Goal: Task Accomplishment & Management: Use online tool/utility

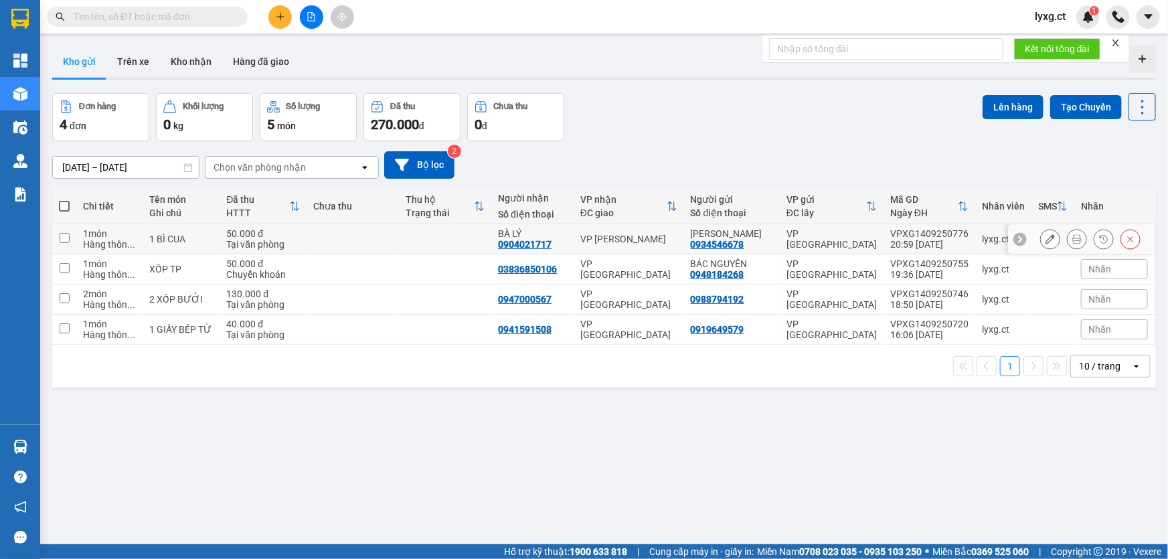
click at [67, 236] on input "checkbox" at bounding box center [65, 238] width 10 height 10
checkbox input "true"
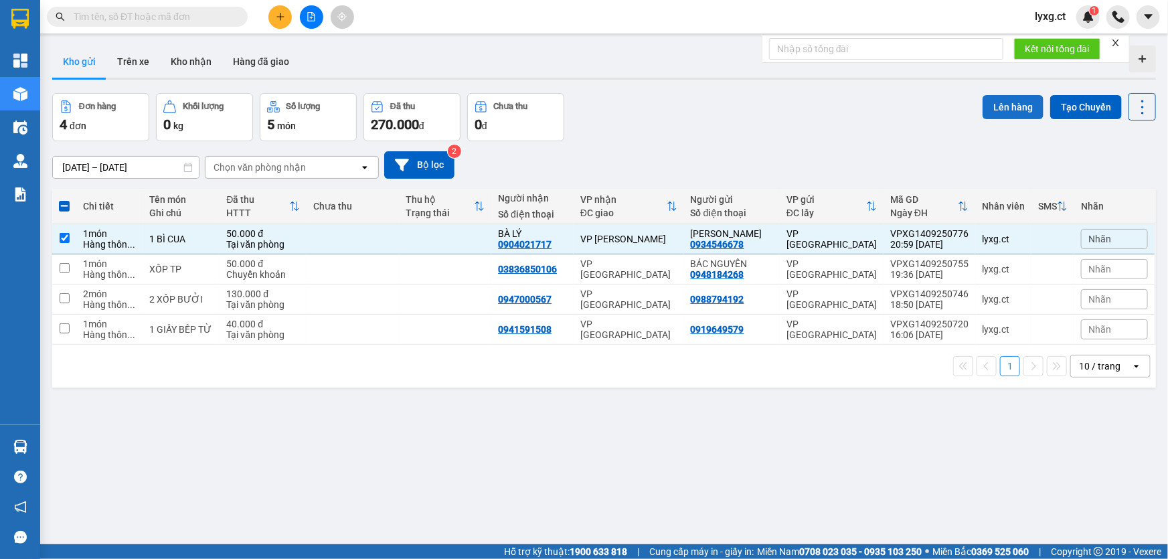
click at [989, 110] on button "Lên hàng" at bounding box center [1013, 107] width 61 height 24
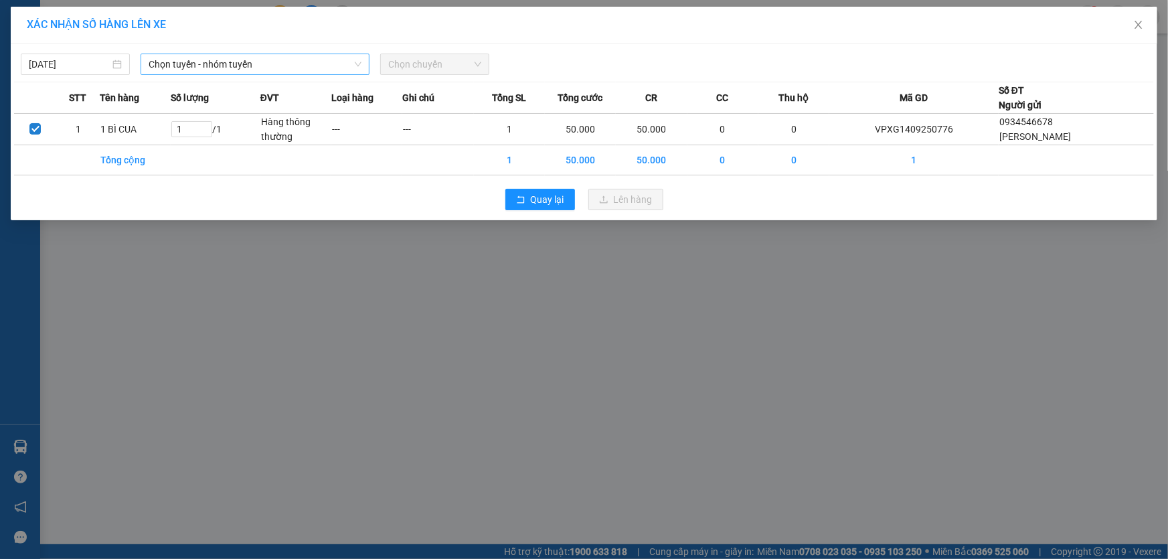
click at [149, 63] on span "Chọn tuyến - nhóm tuyến" at bounding box center [255, 64] width 213 height 20
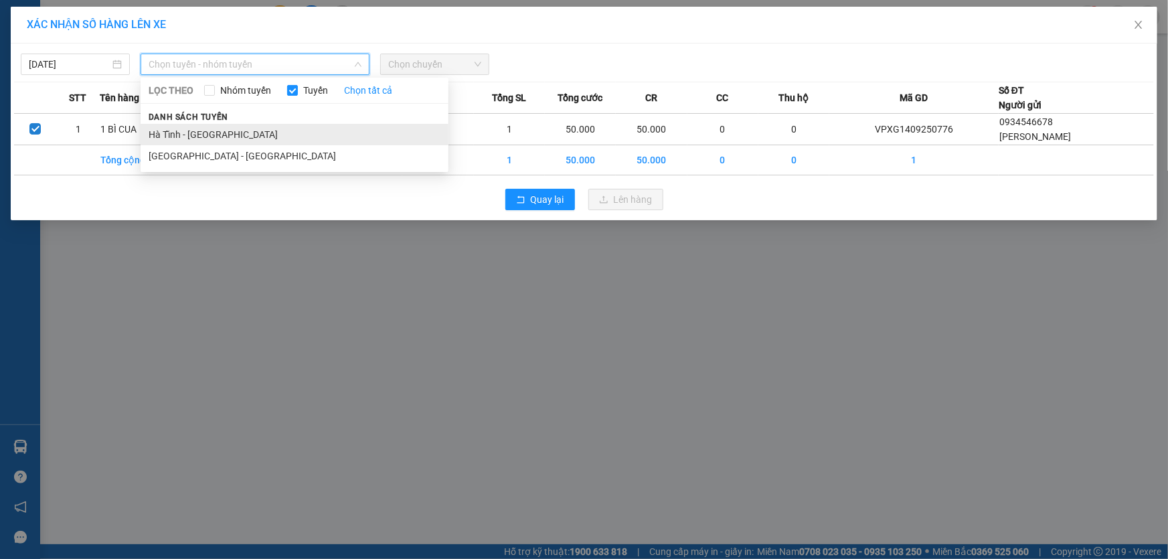
click at [182, 129] on li "Hà Tĩnh - [GEOGRAPHIC_DATA]" at bounding box center [295, 134] width 308 height 21
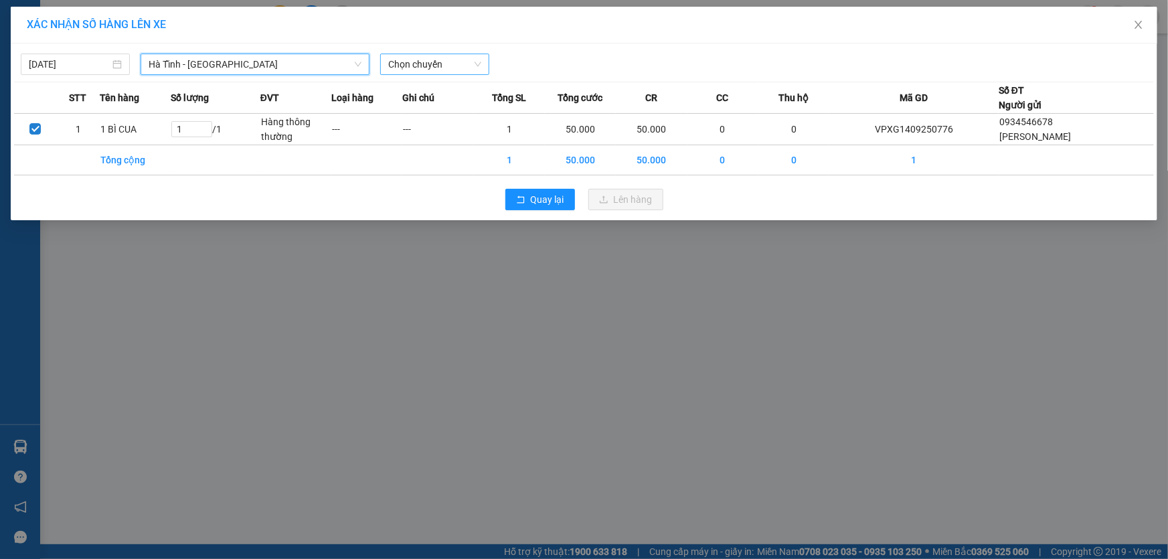
click at [467, 70] on span "Chọn chuyến" at bounding box center [434, 64] width 93 height 20
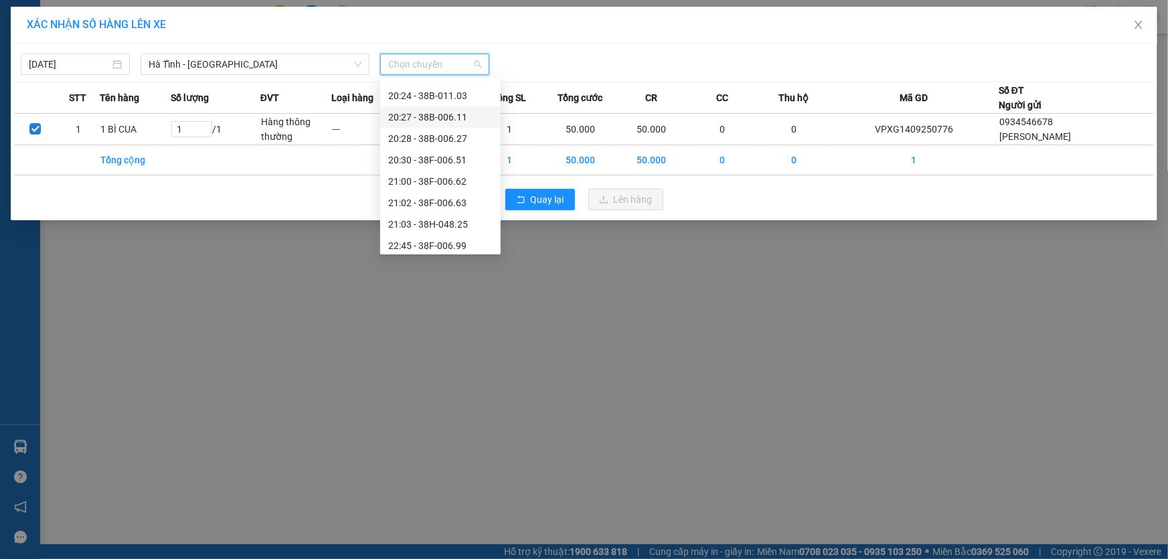
scroll to position [107, 0]
click at [449, 174] on div "21:00 - 38F-006.62" at bounding box center [440, 176] width 104 height 15
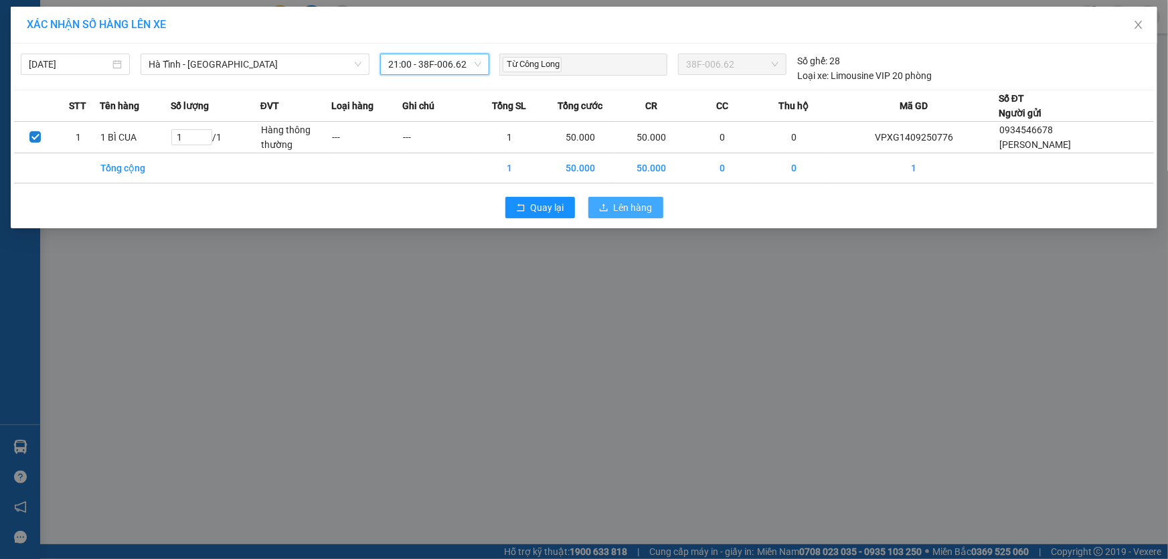
click at [642, 210] on span "Lên hàng" at bounding box center [633, 207] width 39 height 15
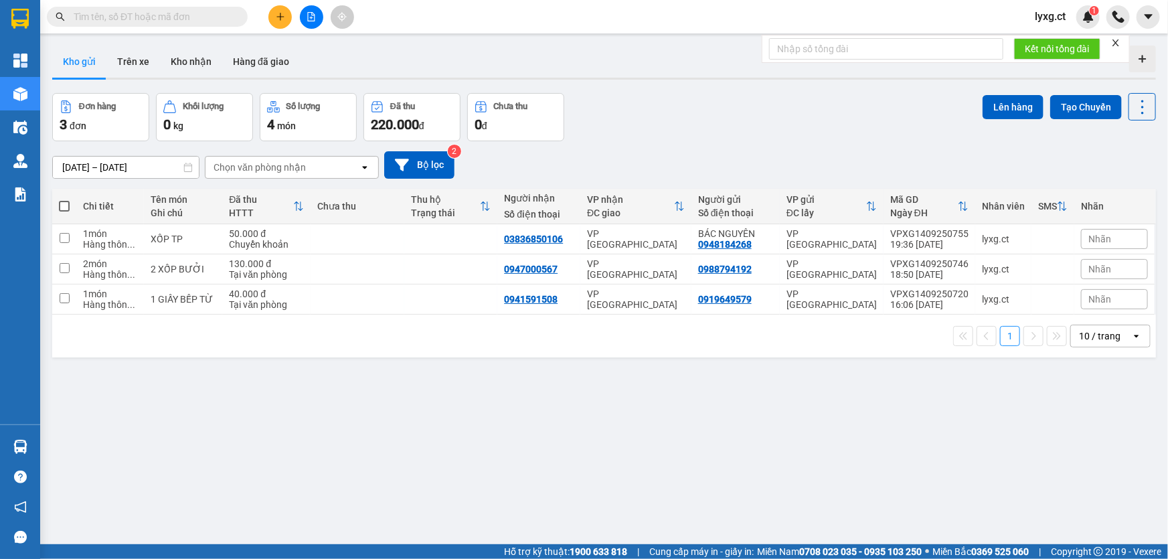
drag, startPoint x: 463, startPoint y: 487, endPoint x: 330, endPoint y: 489, distance: 133.2
click at [445, 487] on div "ver 1.8.143 Kho gửi Trên xe Kho nhận Hàng đã giao Đơn hàng 3 đơn Khối lượng 0 k…" at bounding box center [604, 319] width 1115 height 559
click at [66, 206] on span at bounding box center [64, 206] width 11 height 11
click at [64, 199] on input "checkbox" at bounding box center [64, 199] width 0 height 0
checkbox input "true"
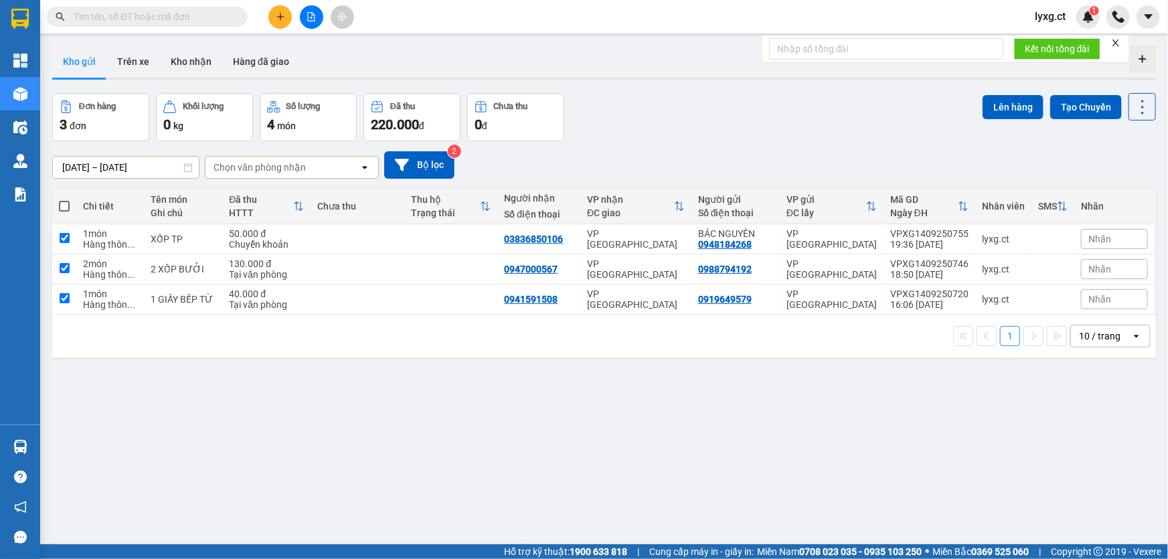
checkbox input "true"
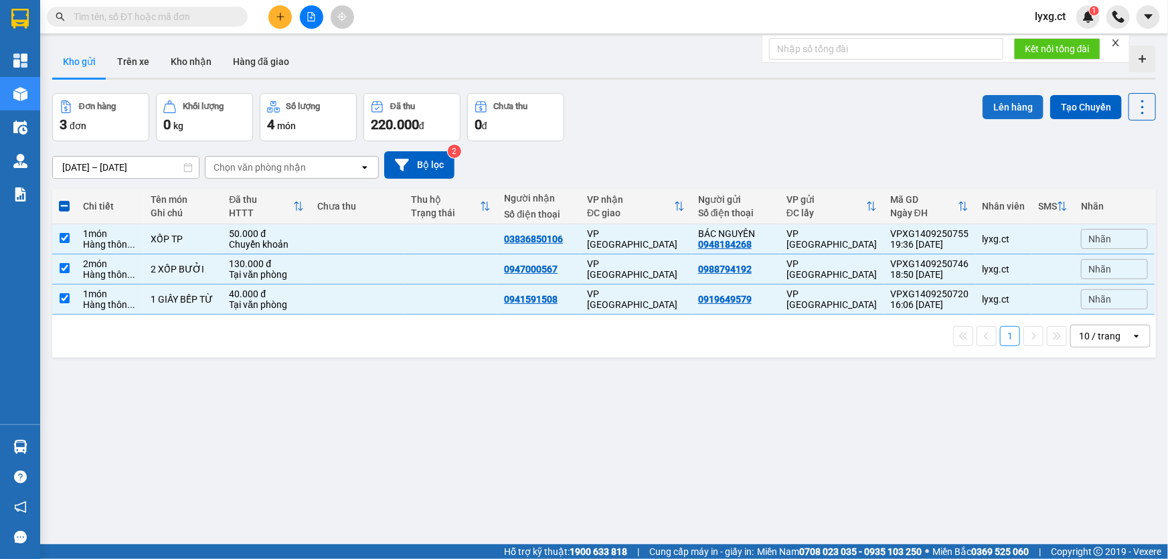
click at [1001, 112] on button "Lên hàng" at bounding box center [1013, 107] width 61 height 24
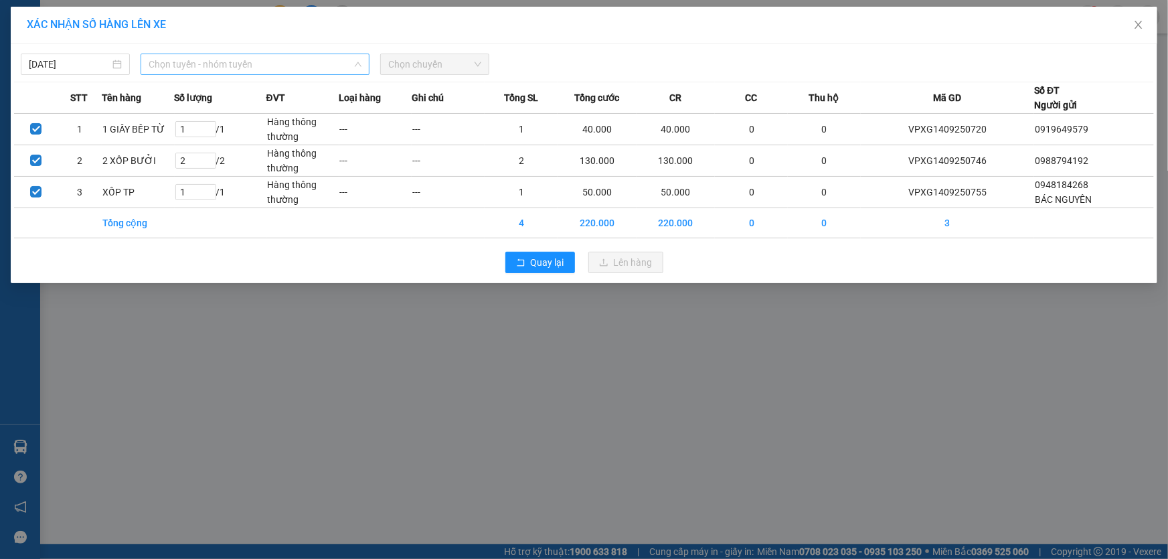
click at [267, 64] on span "Chọn tuyến - nhóm tuyến" at bounding box center [255, 64] width 213 height 20
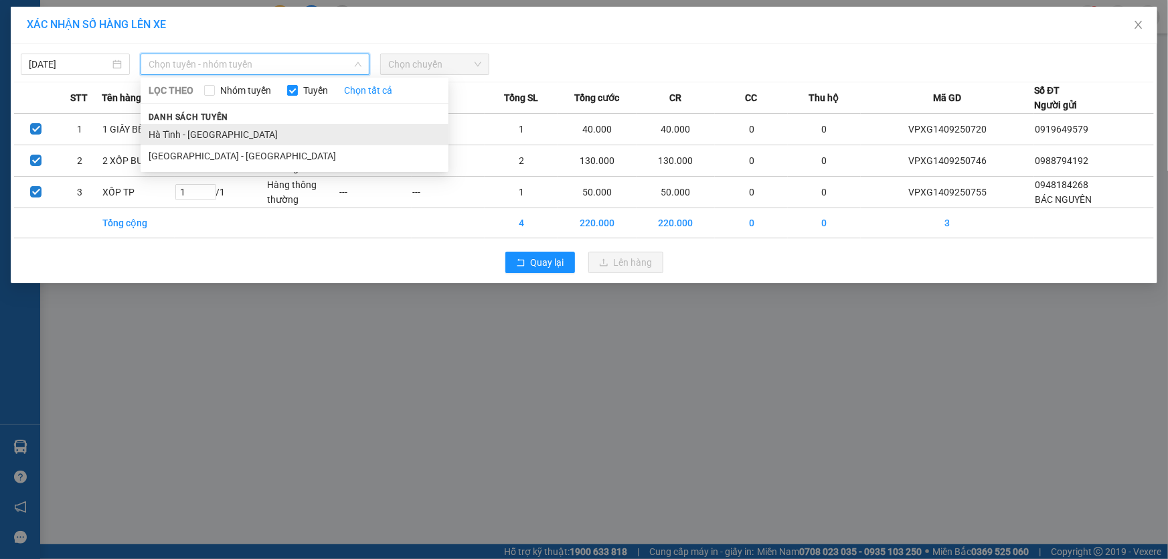
click at [214, 135] on li "Hà Tĩnh - [GEOGRAPHIC_DATA]" at bounding box center [295, 134] width 308 height 21
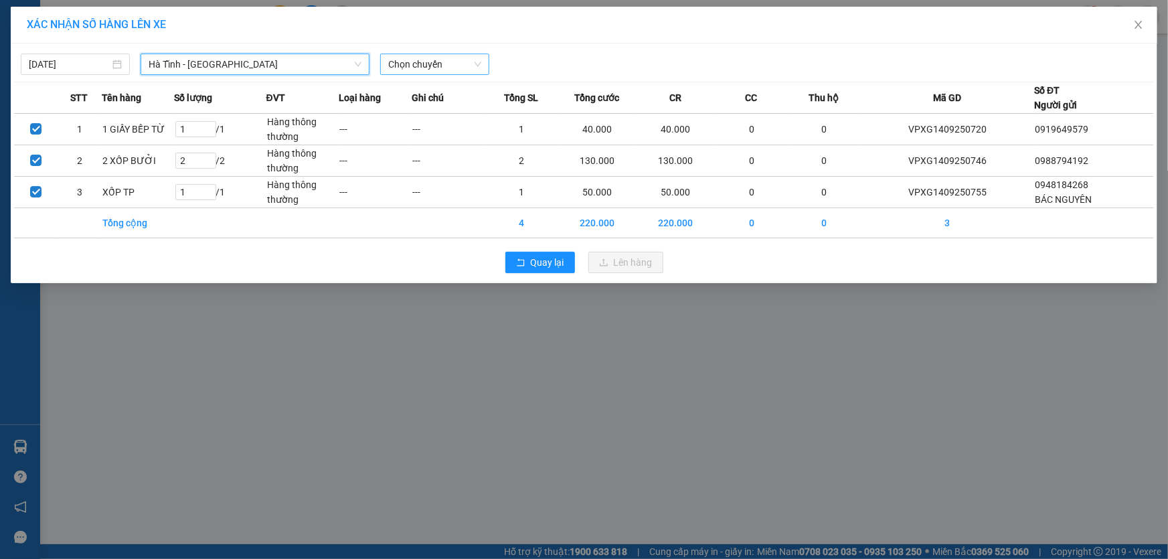
click at [408, 73] on span "Chọn chuyến" at bounding box center [434, 64] width 93 height 20
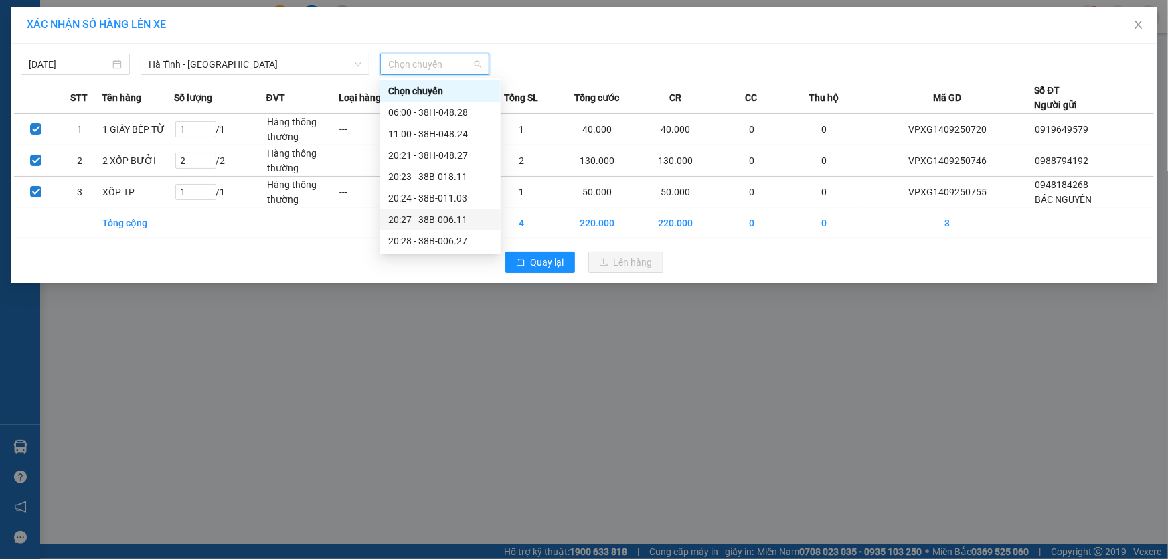
scroll to position [107, 0]
click at [457, 196] on div "21:02 - 38F-006.63" at bounding box center [440, 198] width 104 height 15
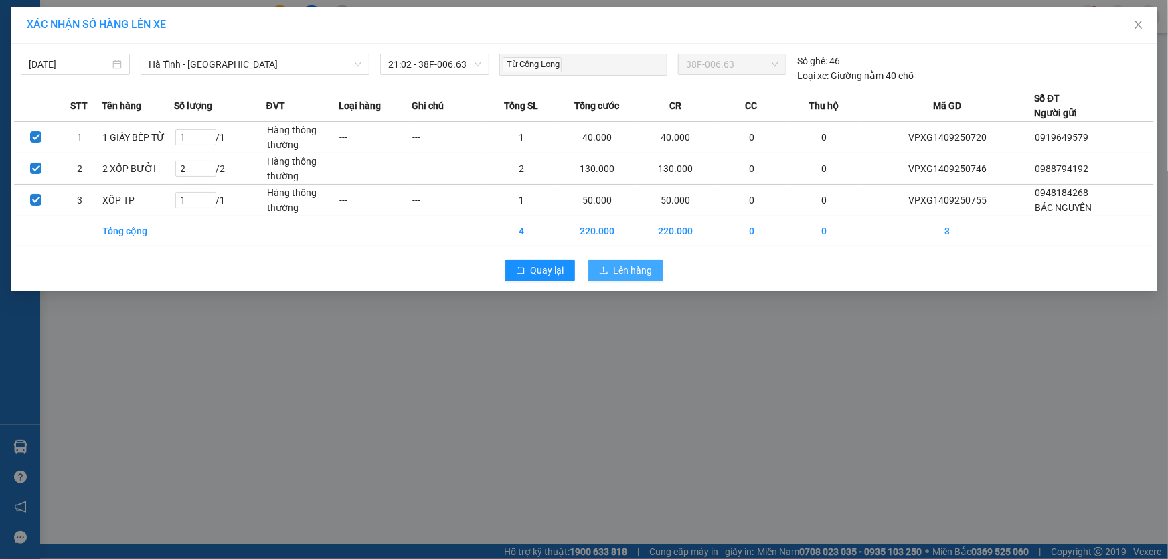
click at [610, 271] on button "Lên hàng" at bounding box center [625, 270] width 75 height 21
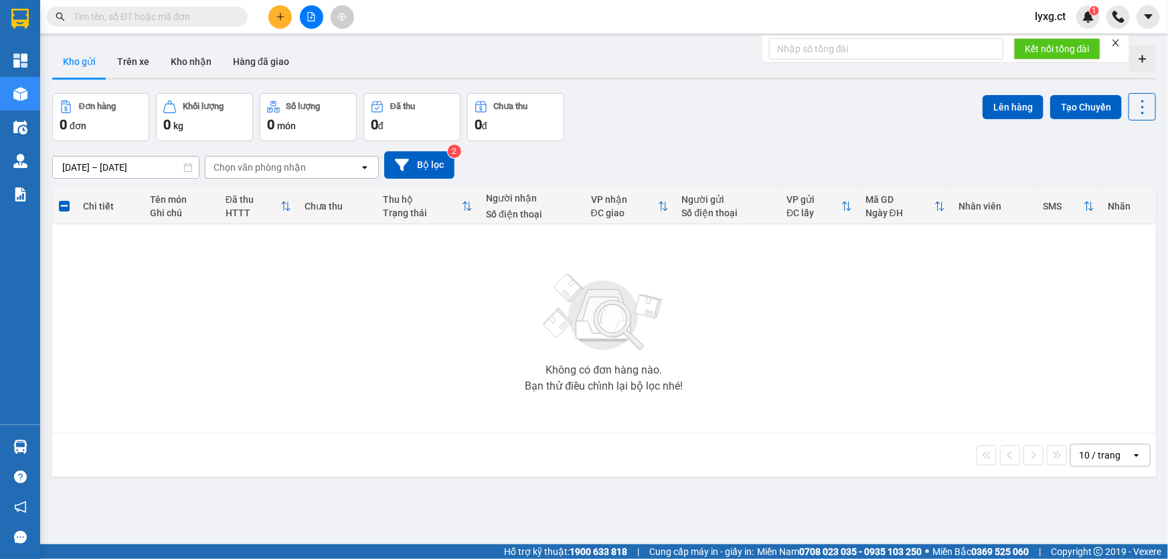
click at [1056, 19] on span "lyxg.ct" at bounding box center [1050, 16] width 52 height 17
click at [1058, 42] on span "Đăng xuất" at bounding box center [1074, 41] width 56 height 15
